Goal: Task Accomplishment & Management: Use online tool/utility

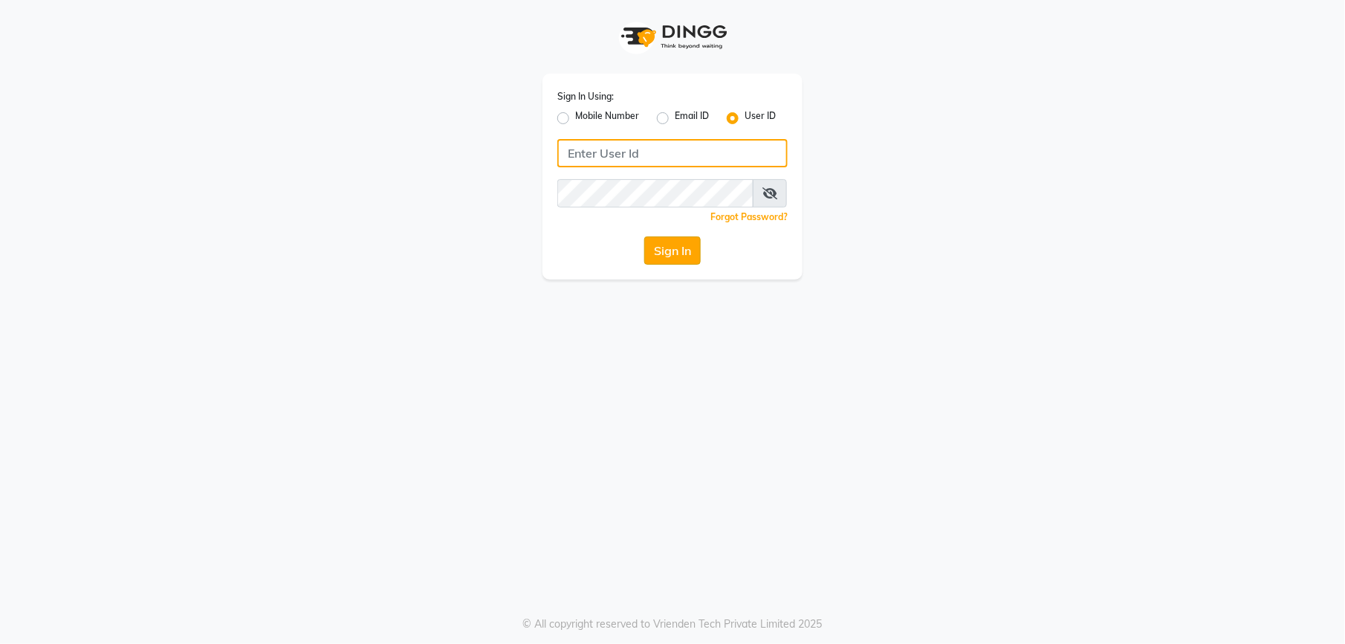
type input "theglam@123"
click at [676, 247] on button "Sign In" at bounding box center [672, 250] width 56 height 28
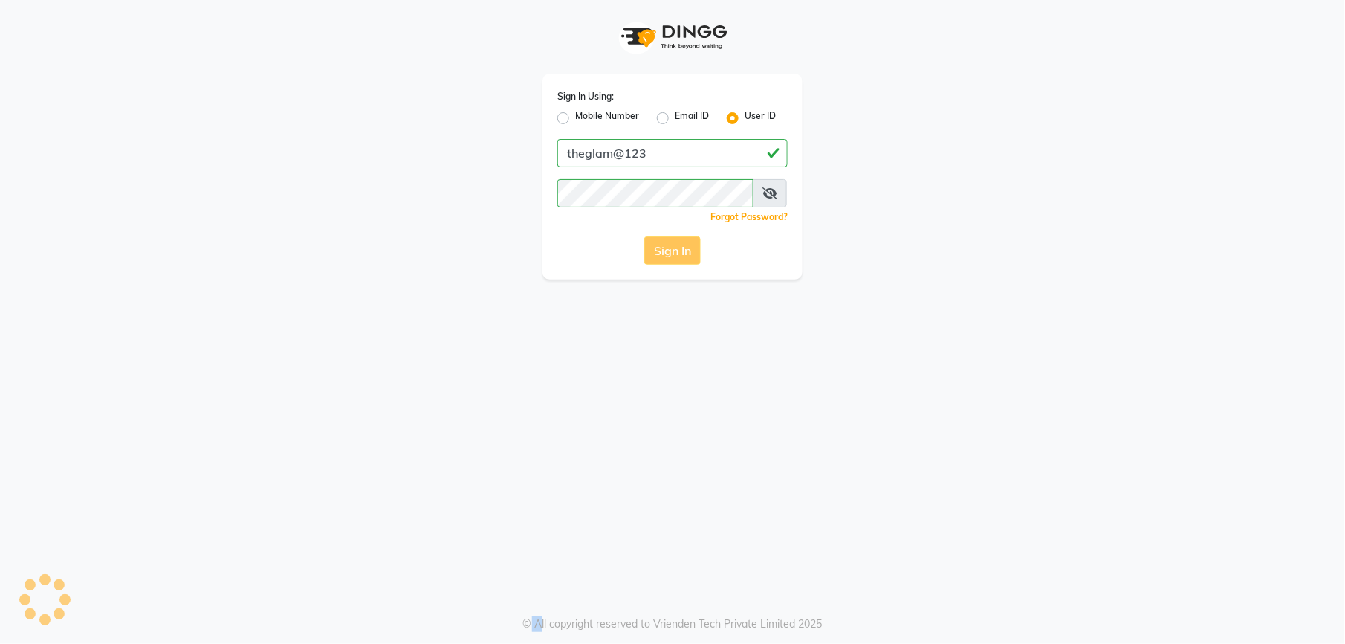
click at [676, 247] on div "Sign In" at bounding box center [672, 250] width 230 height 28
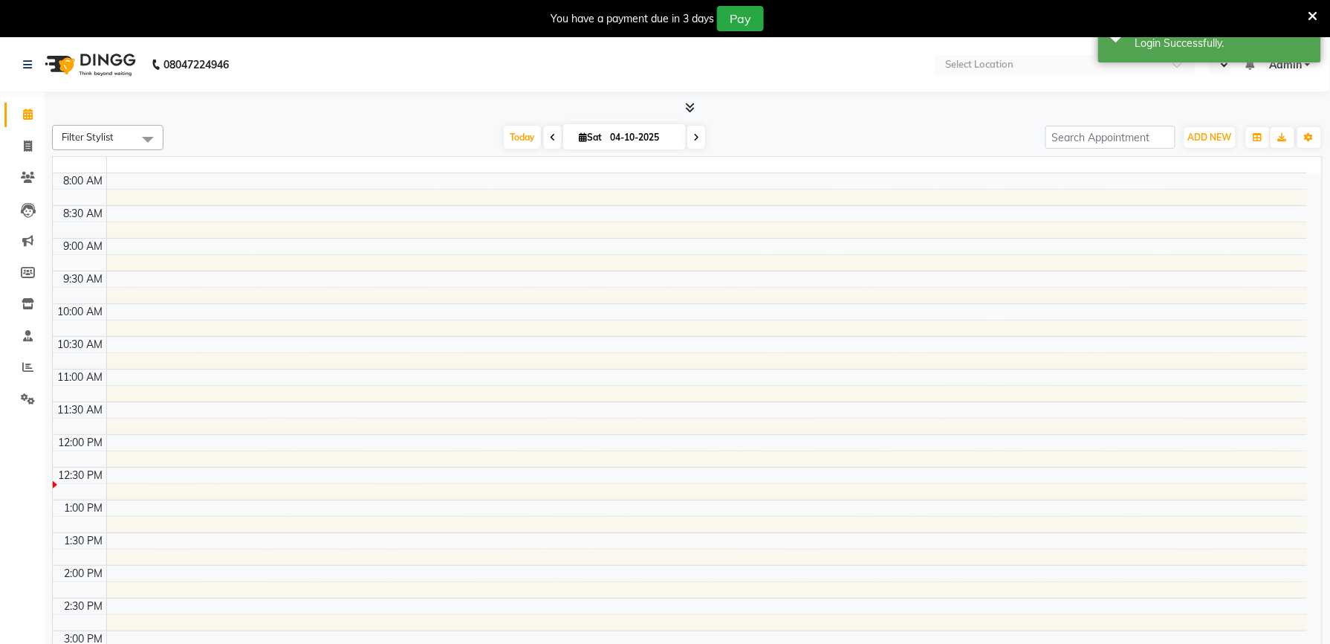
select select "en"
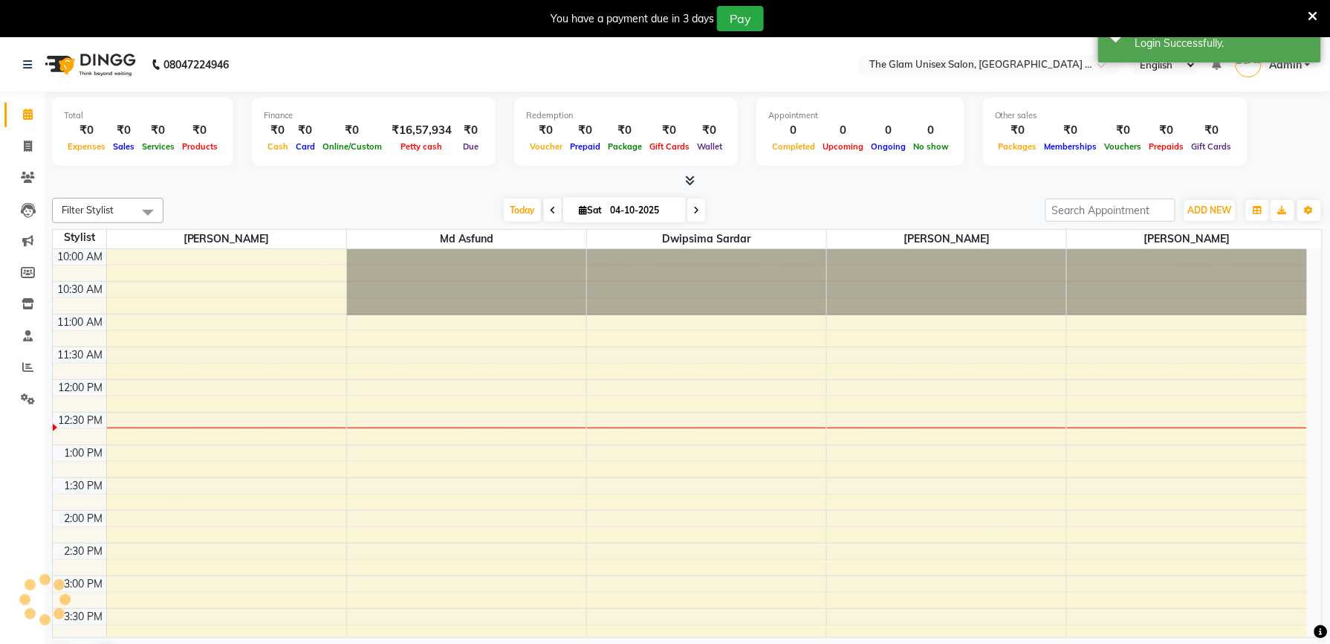
scroll to position [134, 0]
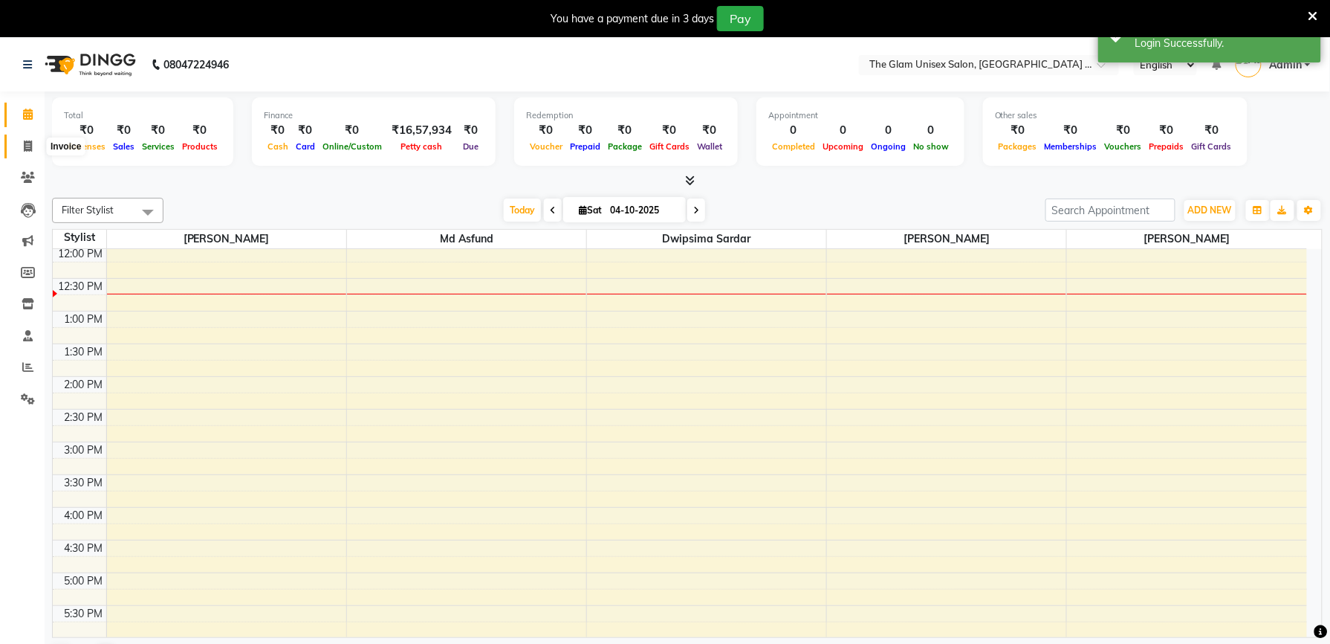
click at [21, 141] on span at bounding box center [28, 146] width 26 height 17
select select "service"
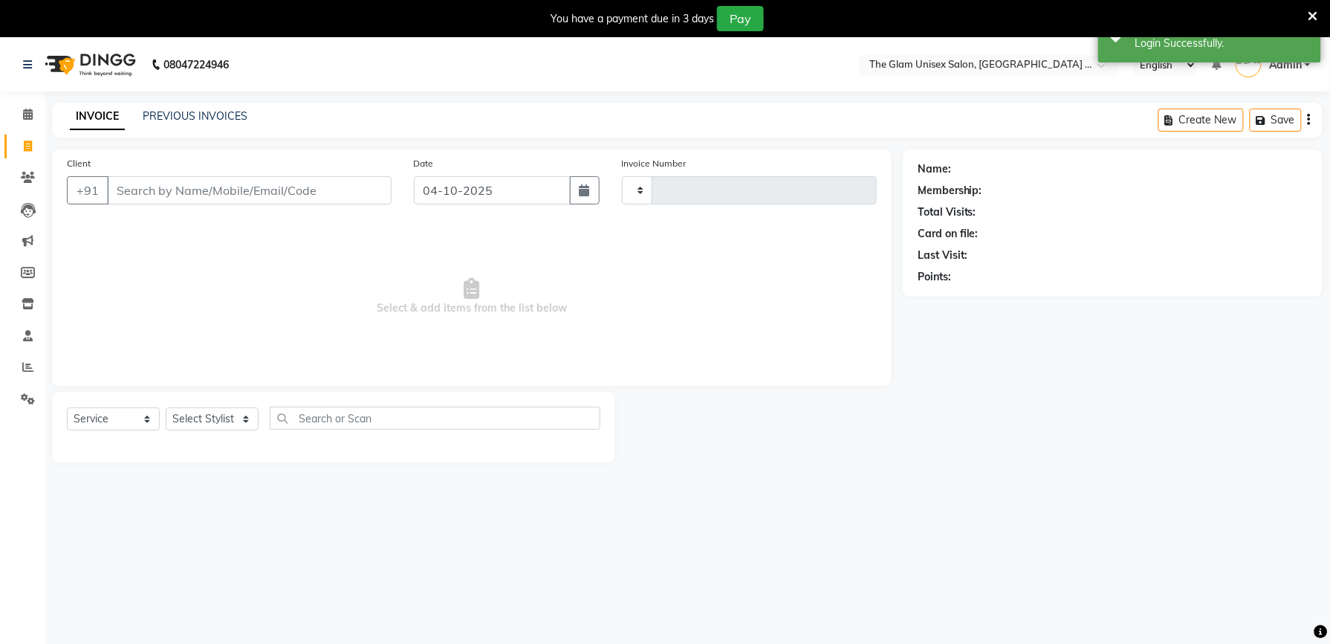
type input "975"
select select "6046"
click at [95, 423] on select "Select Service Product Membership Package Voucher Prepaid Gift Card" at bounding box center [113, 418] width 93 height 23
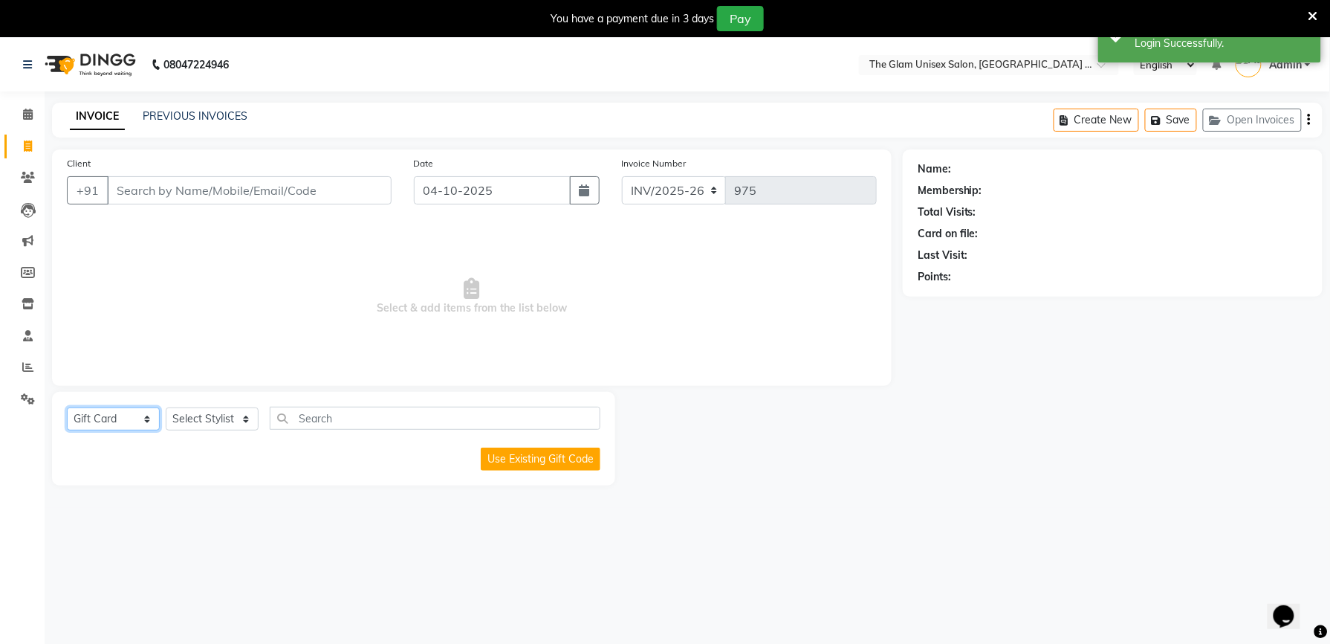
select select "select"
click at [67, 407] on select "Select Service Product Membership Package Voucher Prepaid Gift Card" at bounding box center [113, 418] width 93 height 23
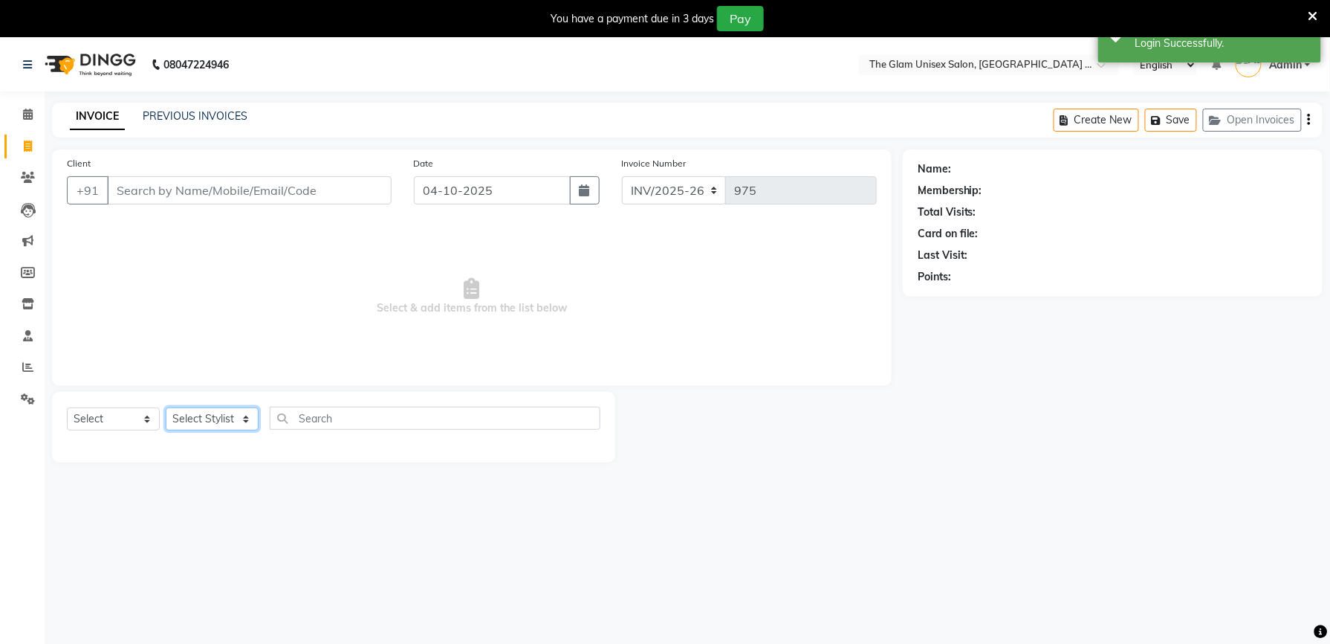
click at [226, 416] on select "Select Stylist [PERSON_NAME] Dwipsima Sardar [PERSON_NAME] Md Asfund [PERSON_NA…" at bounding box center [212, 418] width 93 height 23
select select "83447"
click at [166, 407] on select "Select Stylist [PERSON_NAME] Dwipsima Sardar [PERSON_NAME] Md Asfund [PERSON_NA…" at bounding box center [212, 418] width 93 height 23
click at [333, 422] on input "text" at bounding box center [435, 417] width 331 height 23
click at [101, 418] on select "Select Service Product Membership Package Voucher Prepaid Gift Card" at bounding box center [113, 418] width 93 height 23
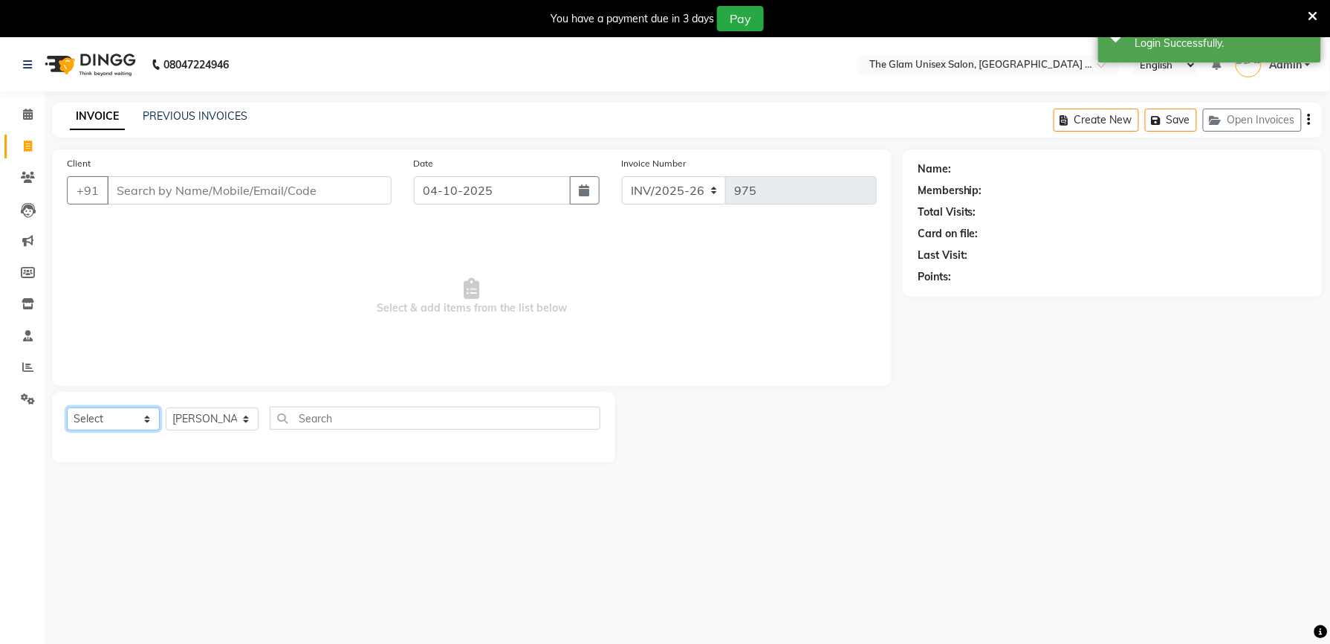
select select "service"
click at [67, 407] on select "Select Service Product Membership Package Voucher Prepaid Gift Card" at bounding box center [113, 418] width 93 height 23
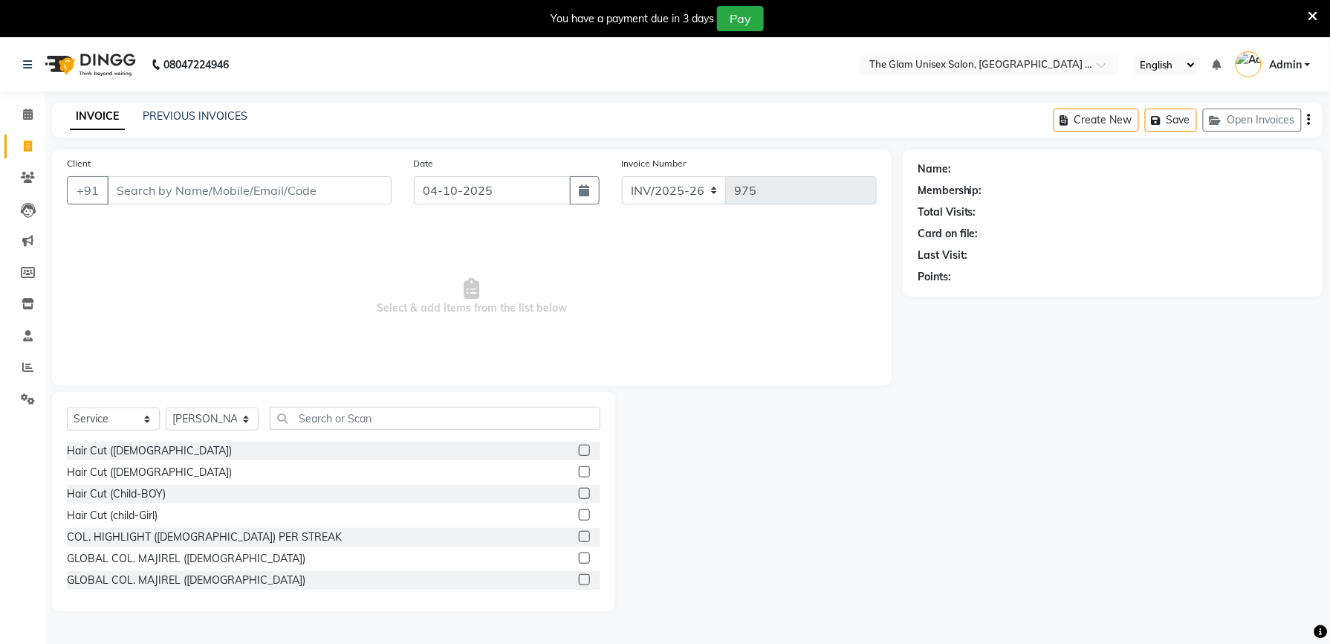
click at [579, 514] on label at bounding box center [584, 514] width 11 height 11
click at [579, 514] on input "checkbox" at bounding box center [584, 516] width 10 height 10
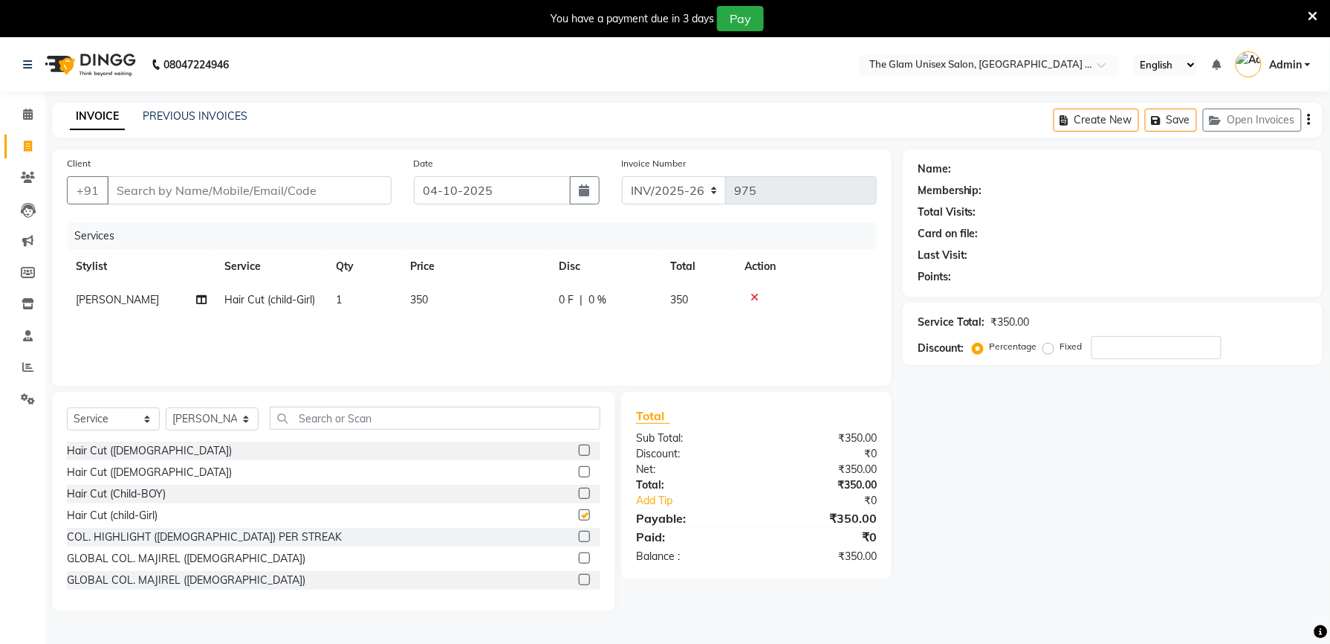
checkbox input "false"
click at [331, 196] on input "Client" at bounding box center [249, 190] width 285 height 28
